Goal: Transaction & Acquisition: Book appointment/travel/reservation

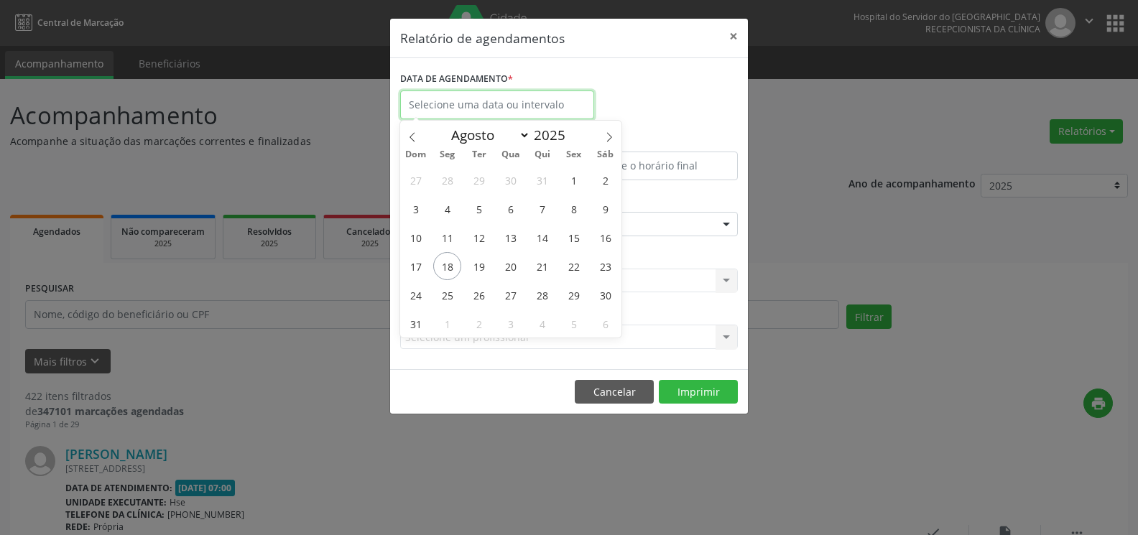
click at [553, 110] on input "text" at bounding box center [497, 105] width 194 height 29
click at [606, 137] on icon at bounding box center [609, 137] width 10 height 10
select select "8"
click at [446, 180] on span "1" at bounding box center [447, 180] width 28 height 28
type input "[DATE]"
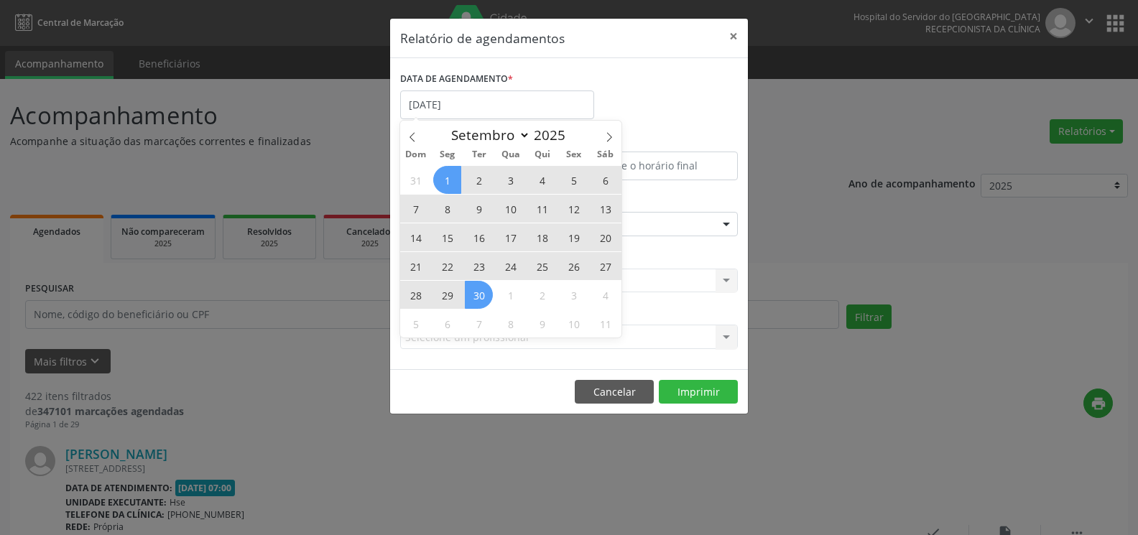
click at [476, 304] on span "30" at bounding box center [479, 295] width 28 height 28
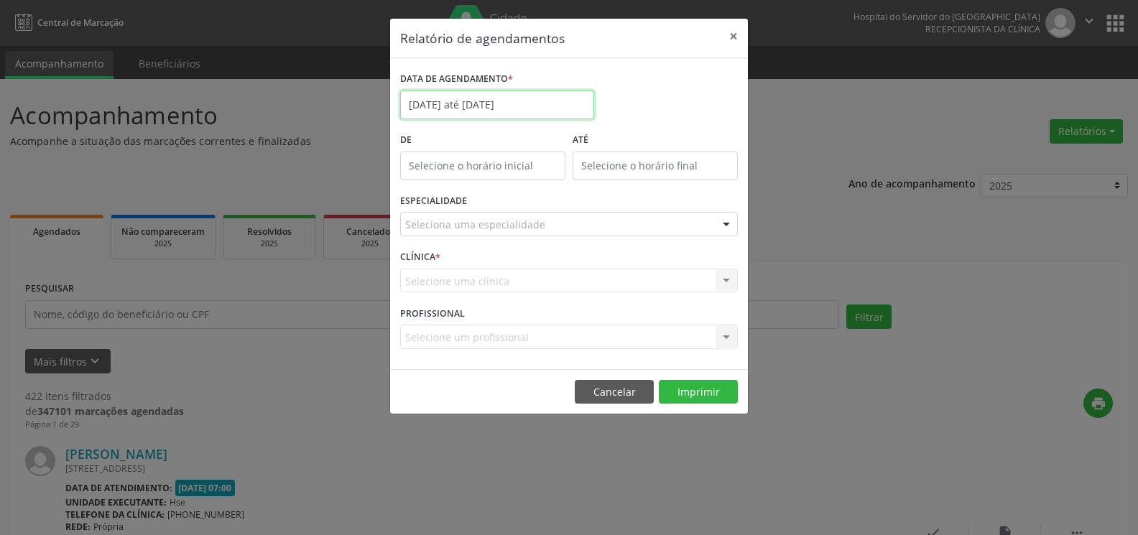
click at [509, 101] on input "[DATE] até [DATE]" at bounding box center [497, 105] width 194 height 29
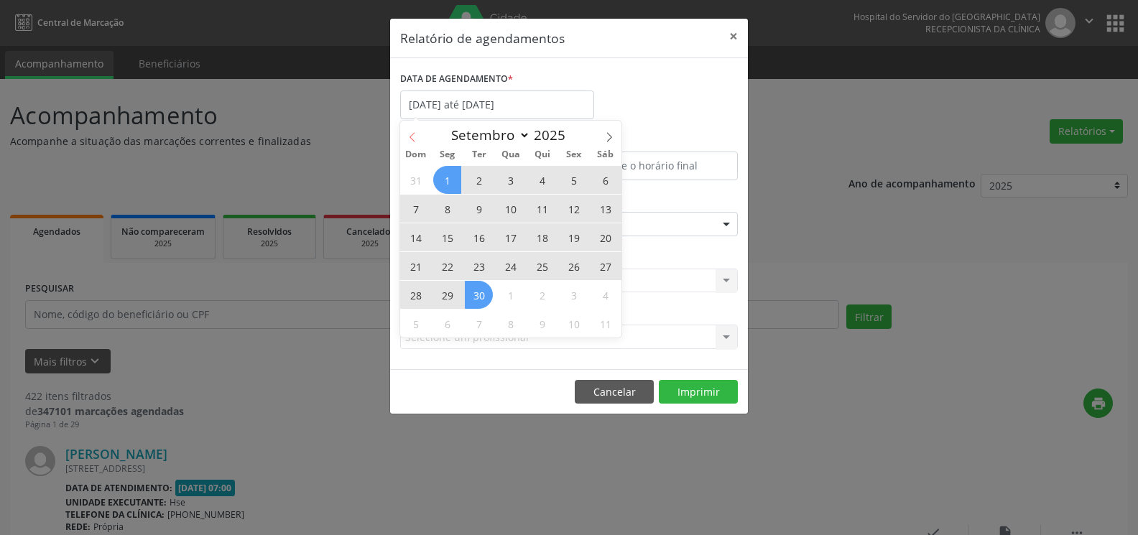
click at [409, 134] on icon at bounding box center [412, 137] width 10 height 10
select select "7"
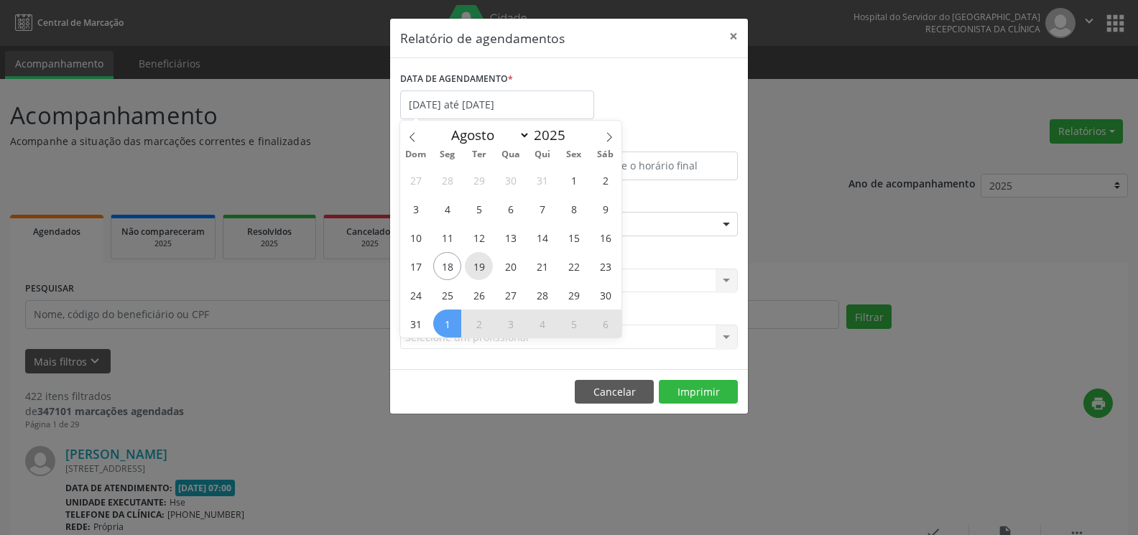
click at [481, 277] on span "19" at bounding box center [479, 266] width 28 height 28
type input "[DATE]"
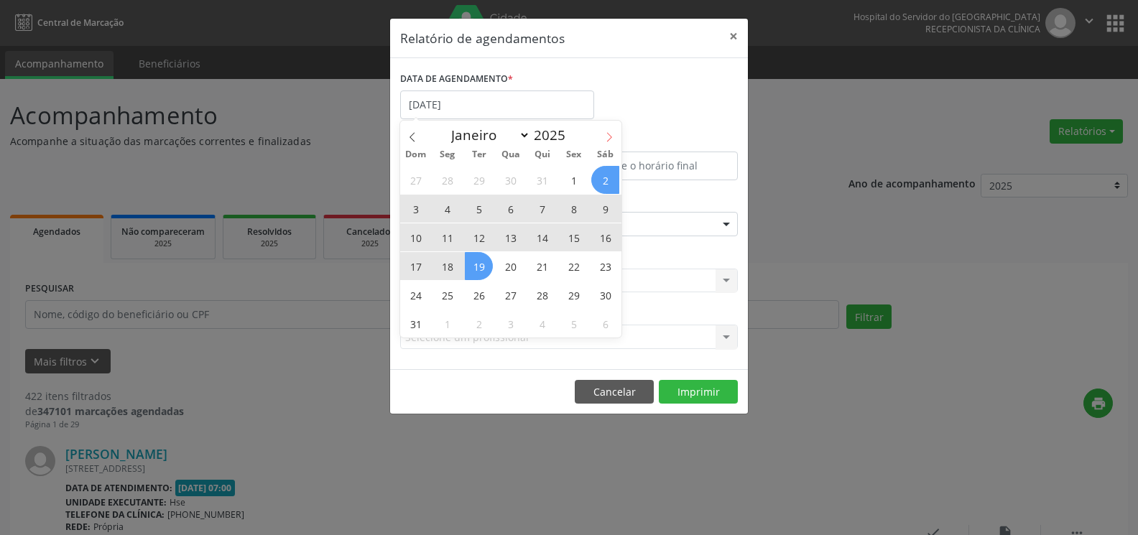
click at [610, 136] on icon at bounding box center [609, 136] width 5 height 9
select select "8"
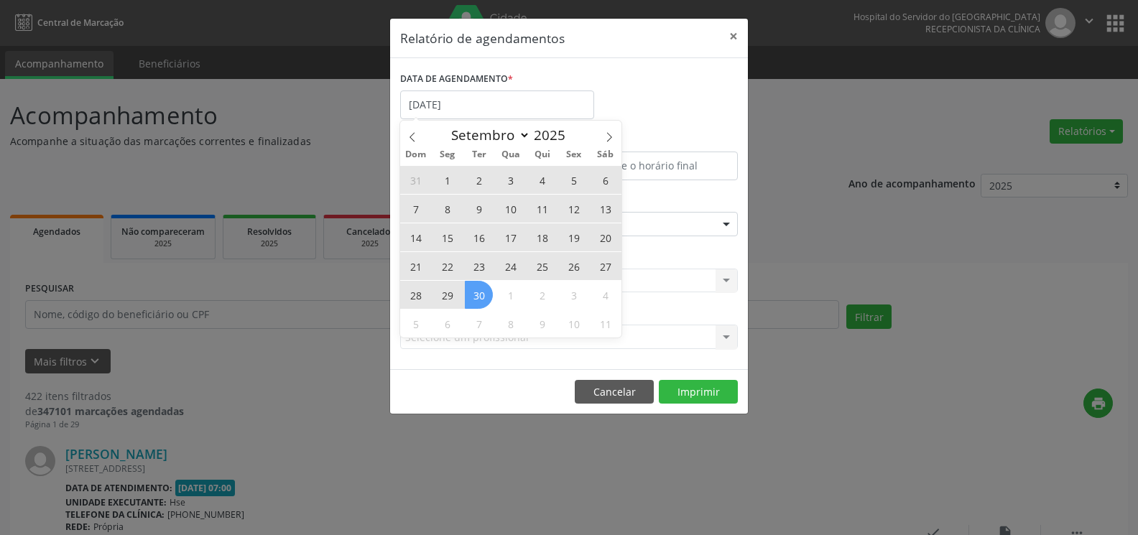
click at [476, 306] on span "30" at bounding box center [479, 295] width 28 height 28
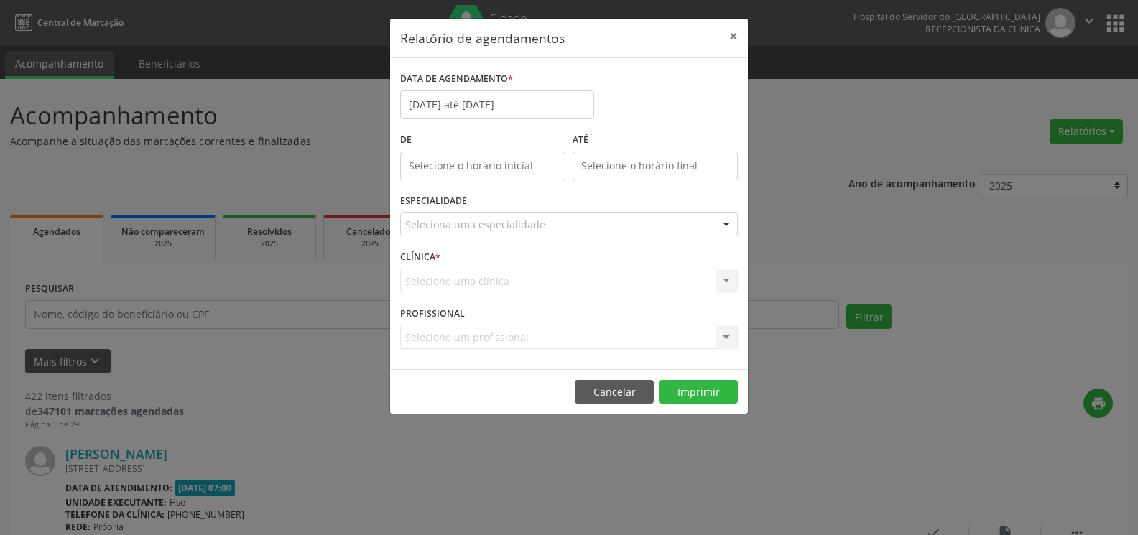
click at [608, 225] on div "Seleciona uma especialidade" at bounding box center [569, 224] width 338 height 24
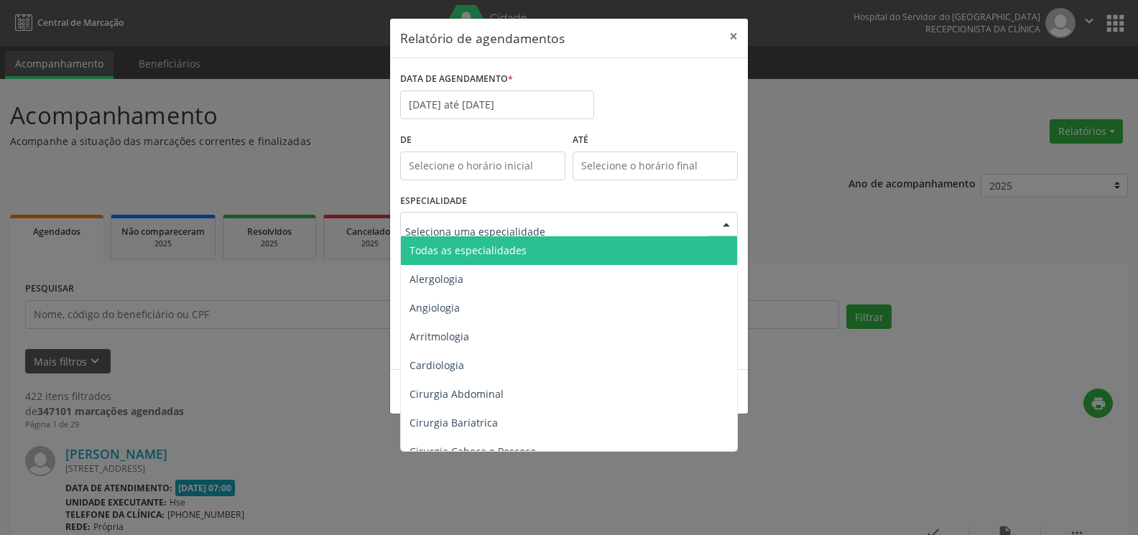
click at [611, 251] on span "Todas as especialidades" at bounding box center [570, 250] width 338 height 29
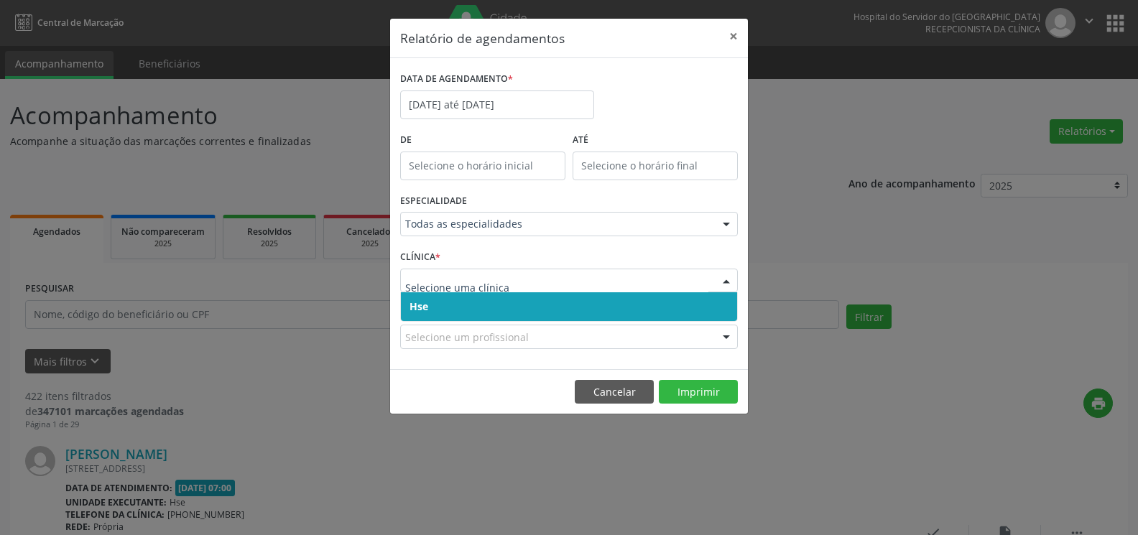
click at [594, 316] on span "Hse" at bounding box center [569, 306] width 336 height 29
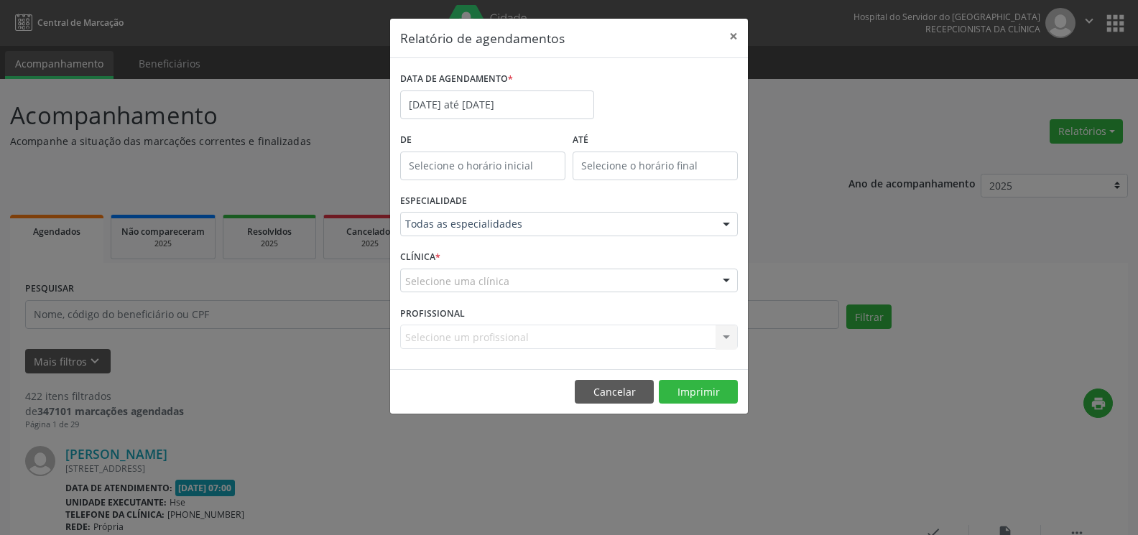
click at [592, 282] on div "Selecione uma clínica" at bounding box center [569, 281] width 338 height 24
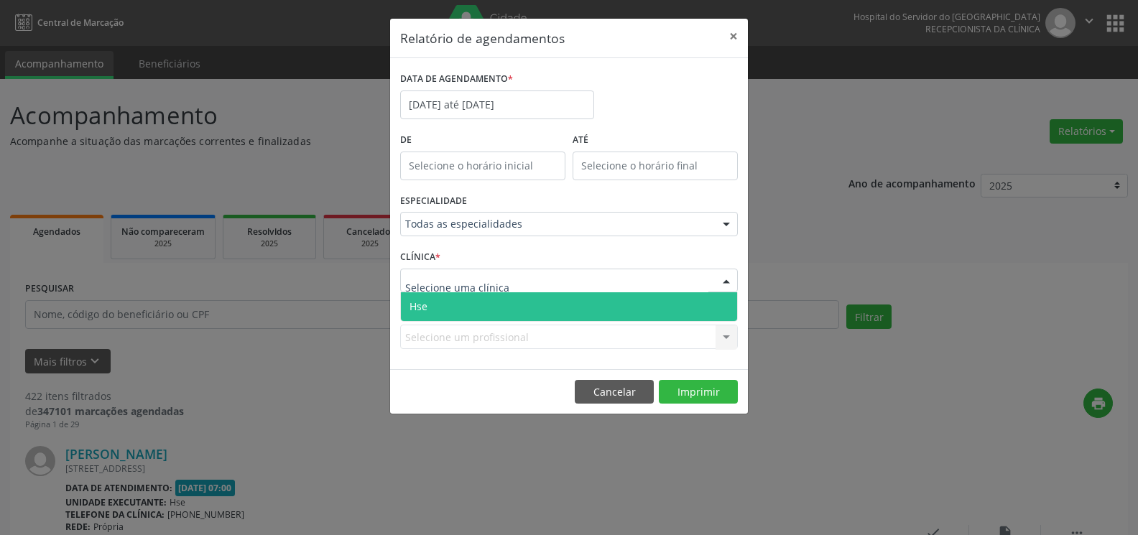
click at [589, 310] on span "Hse" at bounding box center [569, 306] width 336 height 29
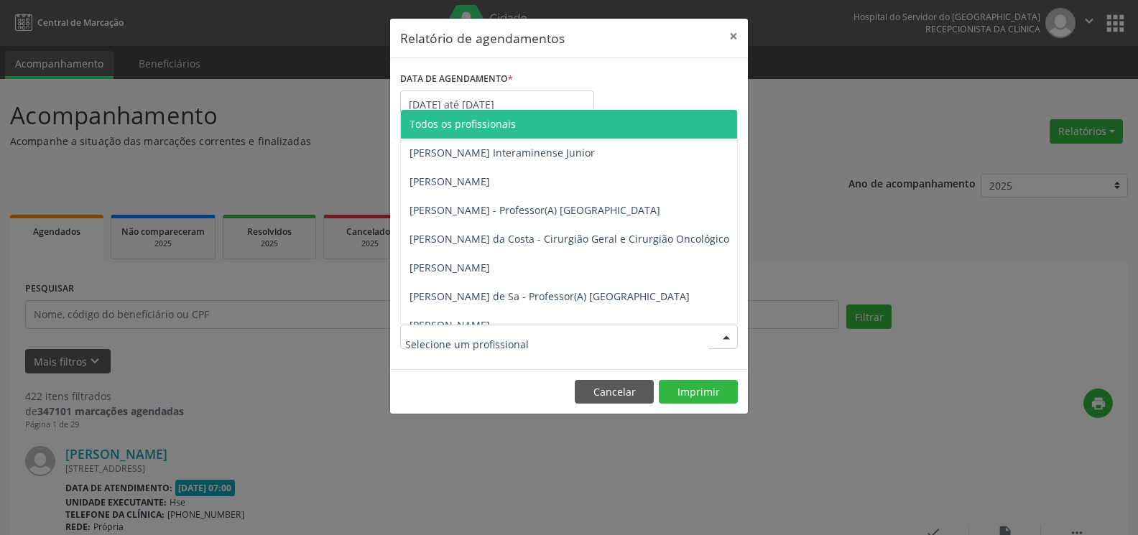
click at [583, 340] on div at bounding box center [569, 337] width 338 height 24
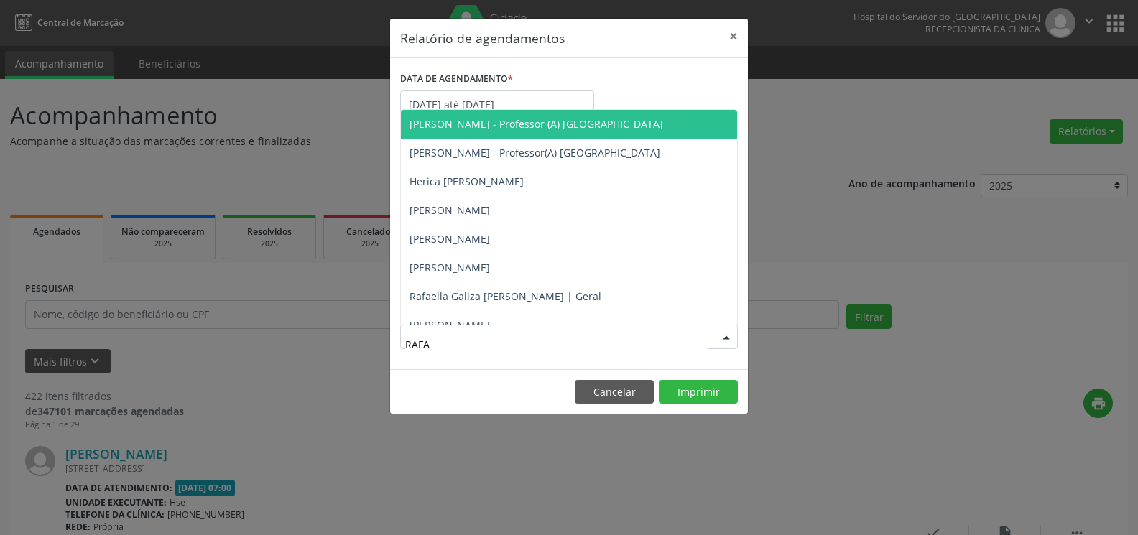
type input "RAFAE"
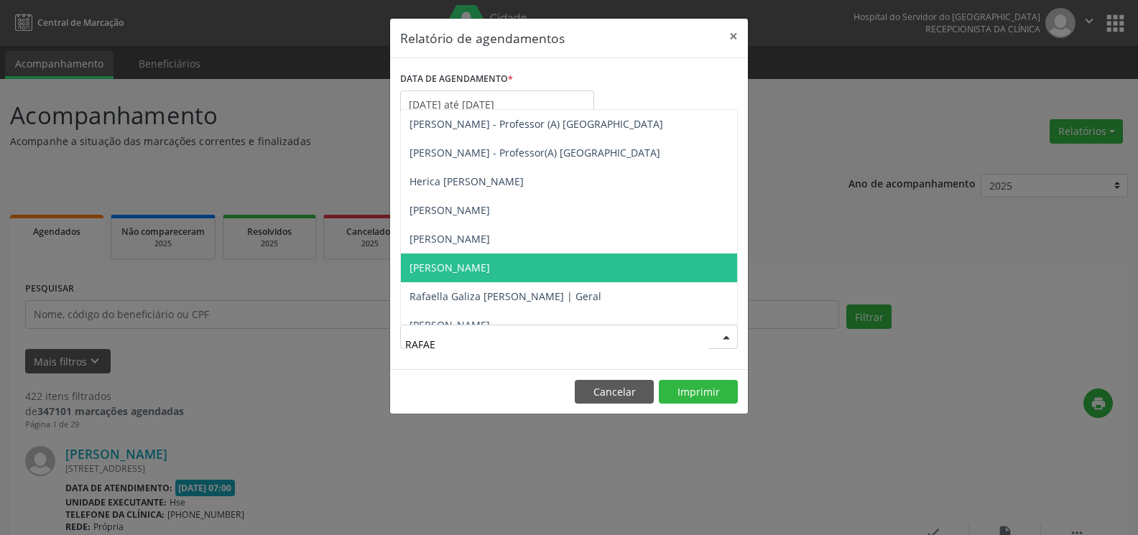
click at [566, 273] on span "[PERSON_NAME]" at bounding box center [569, 268] width 336 height 29
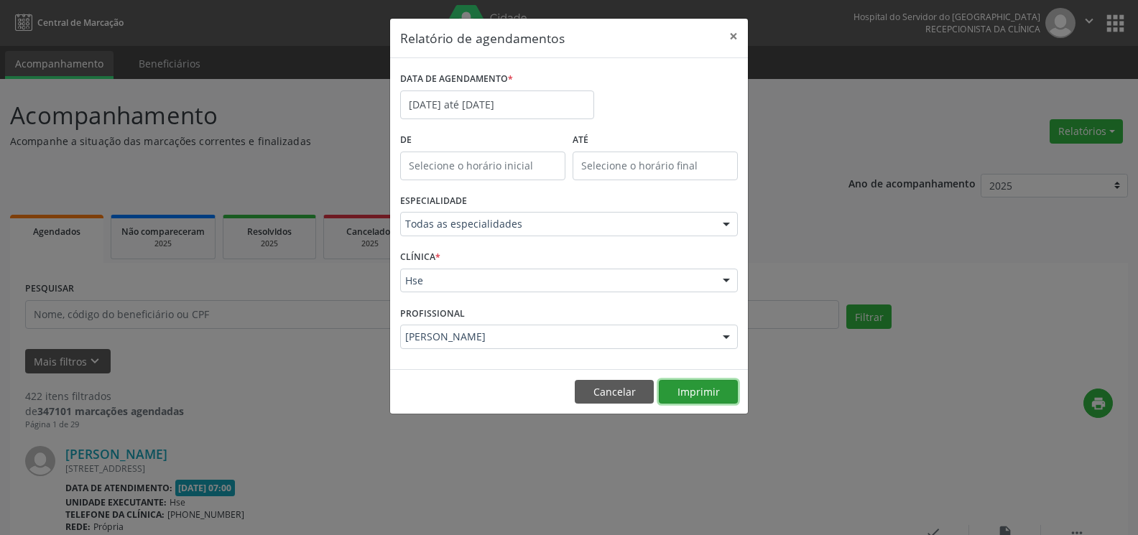
click at [684, 399] on button "Imprimir" at bounding box center [698, 392] width 79 height 24
click at [734, 34] on button "×" at bounding box center [733, 36] width 29 height 35
